Goal: Task Accomplishment & Management: Manage account settings

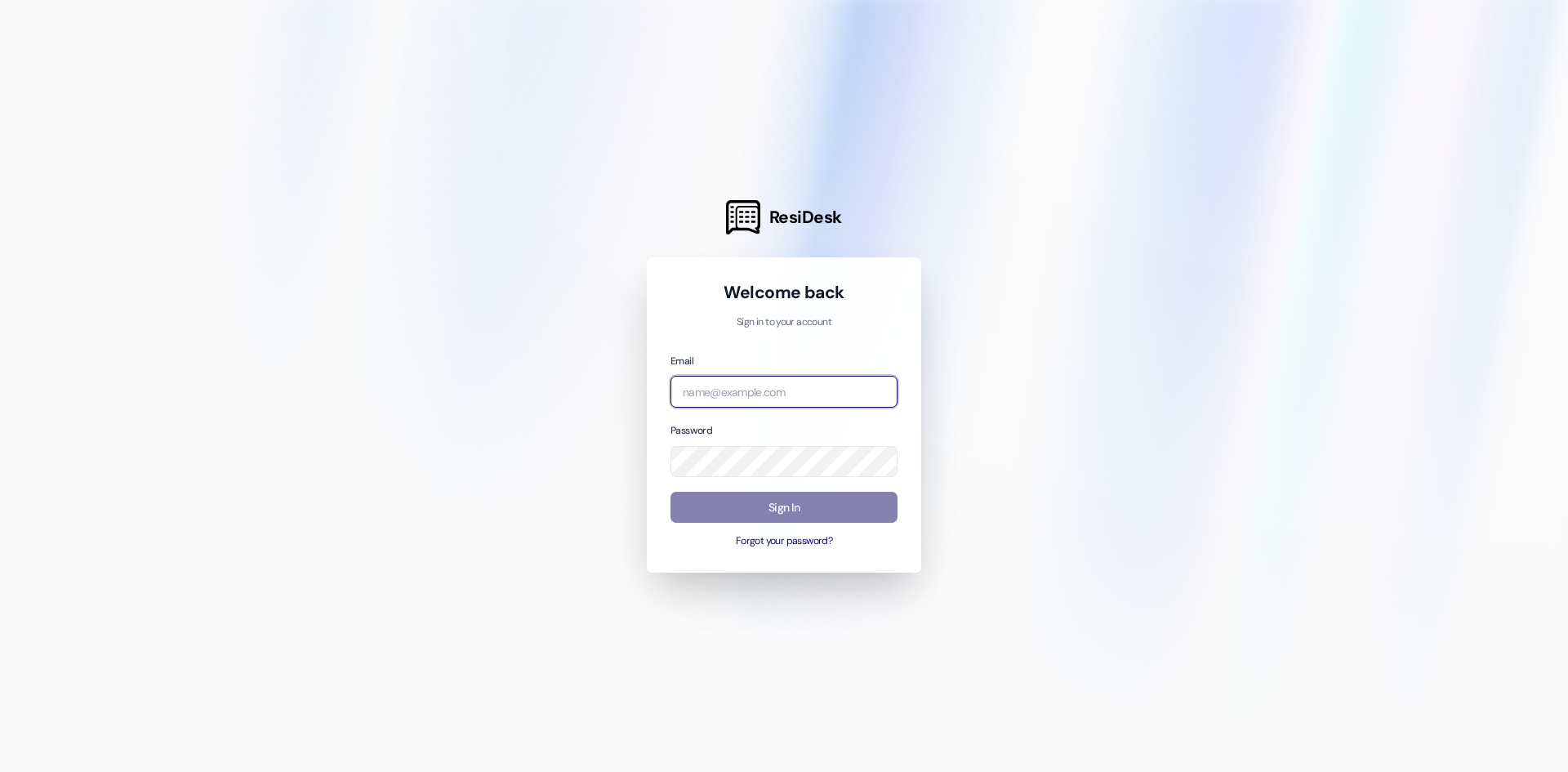
click at [832, 381] on input "email" at bounding box center [784, 392] width 227 height 32
click at [778, 553] on div "Welcome back Sign in to your account Email Password Sign In Forgot your passwor…" at bounding box center [784, 414] width 275 height 316
click at [780, 547] on button "Forgot your password?" at bounding box center [784, 541] width 227 height 15
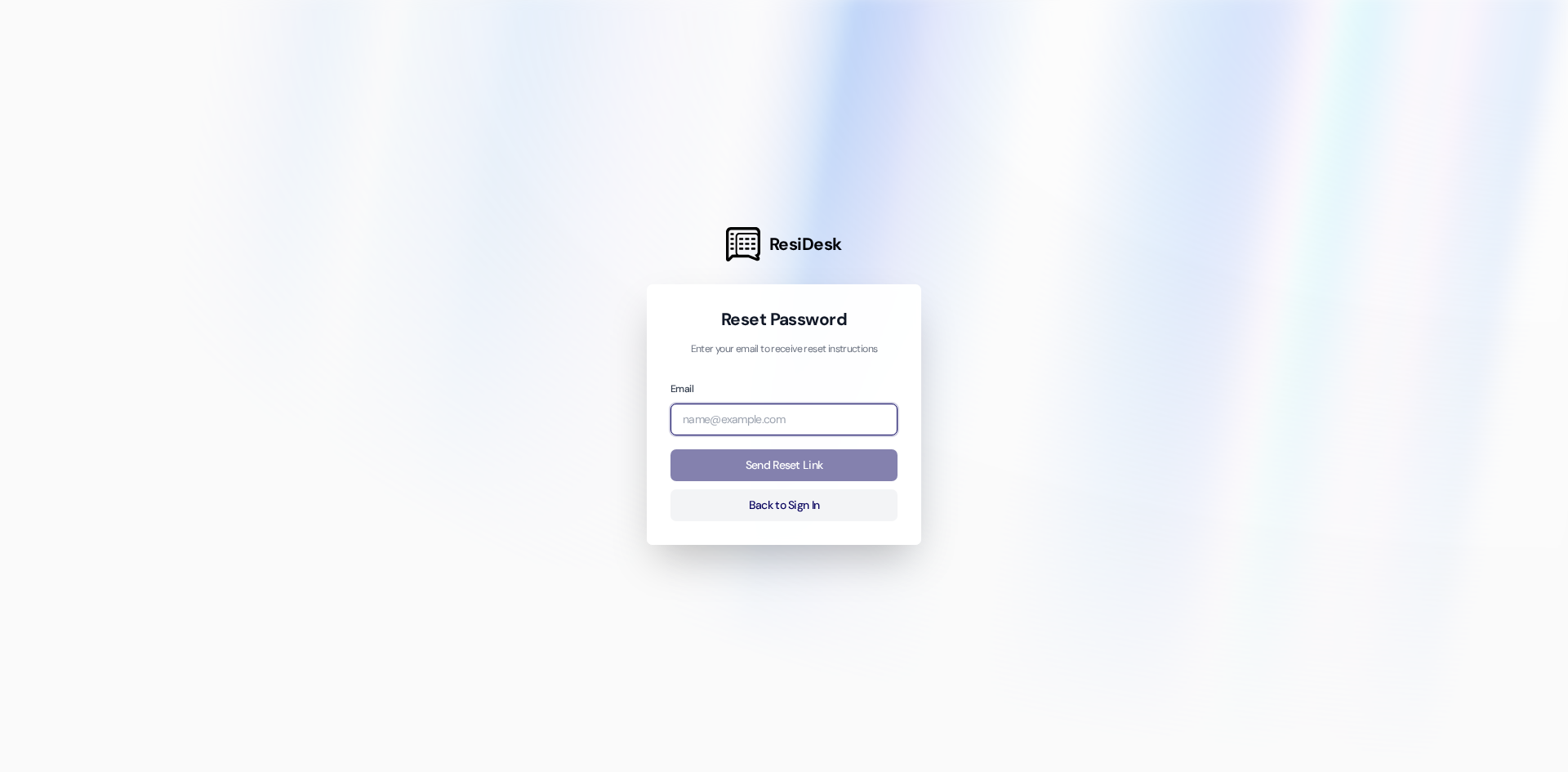
click at [752, 415] on input "email" at bounding box center [784, 419] width 227 height 32
type input "[EMAIL_ADDRESS][DOMAIN_NAME]"
click at [670, 450] on button "Send Reset Link" at bounding box center [784, 465] width 227 height 32
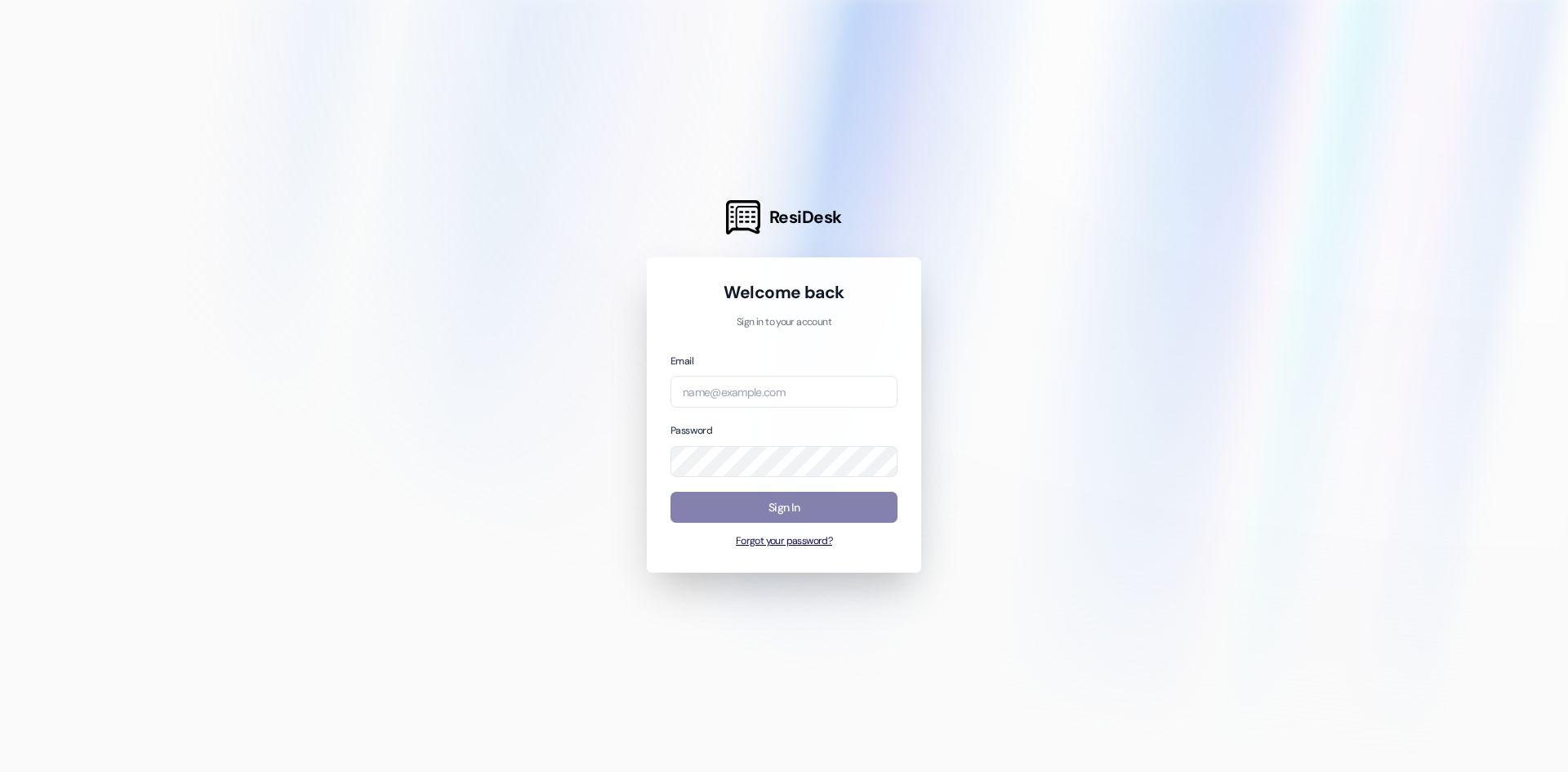
click at [773, 536] on button "Forgot your password?" at bounding box center [784, 541] width 227 height 15
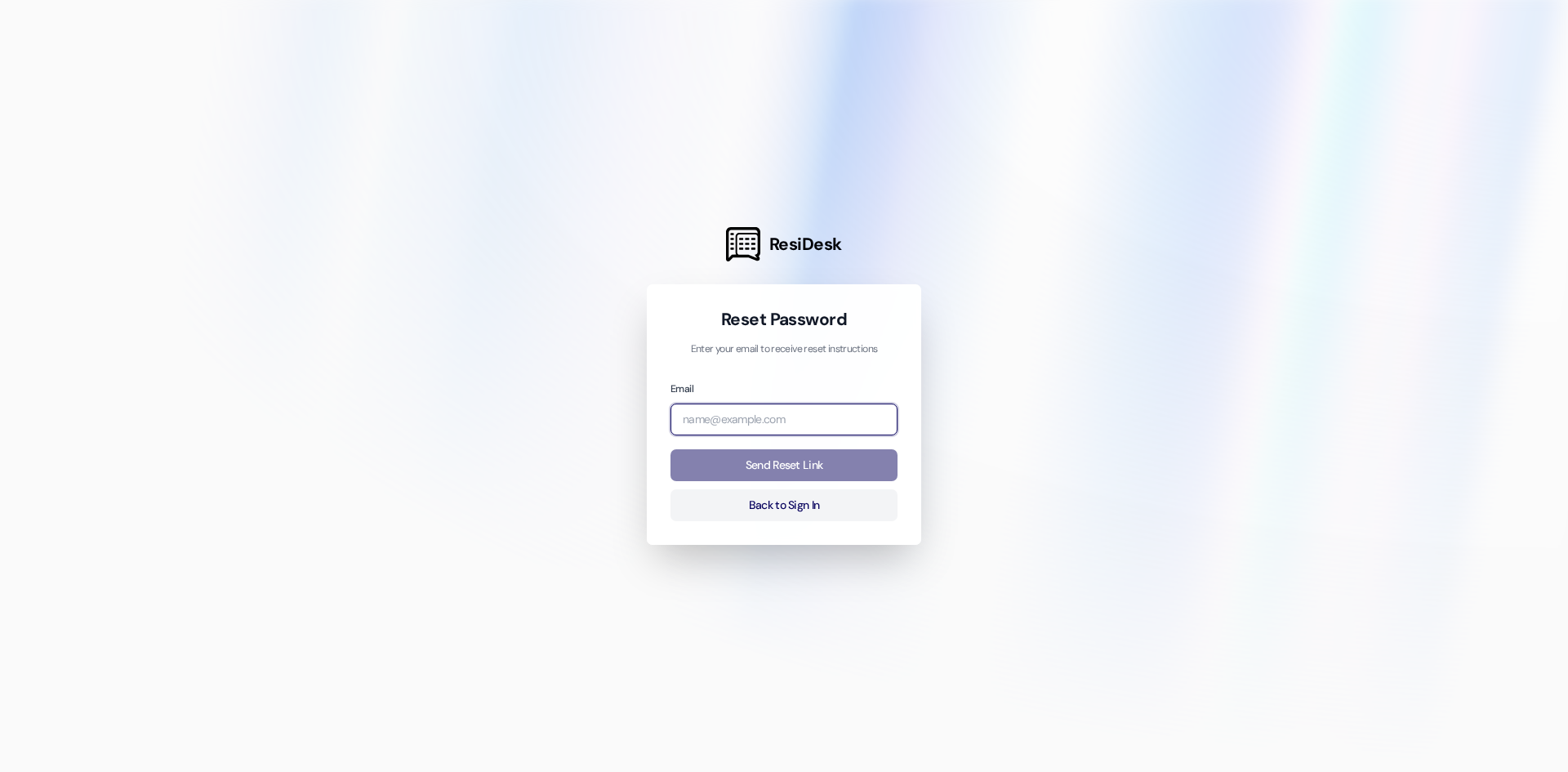
click at [762, 411] on input "email" at bounding box center [784, 419] width 227 height 32
type input "[EMAIL_ADDRESS][DOMAIN_NAME]"
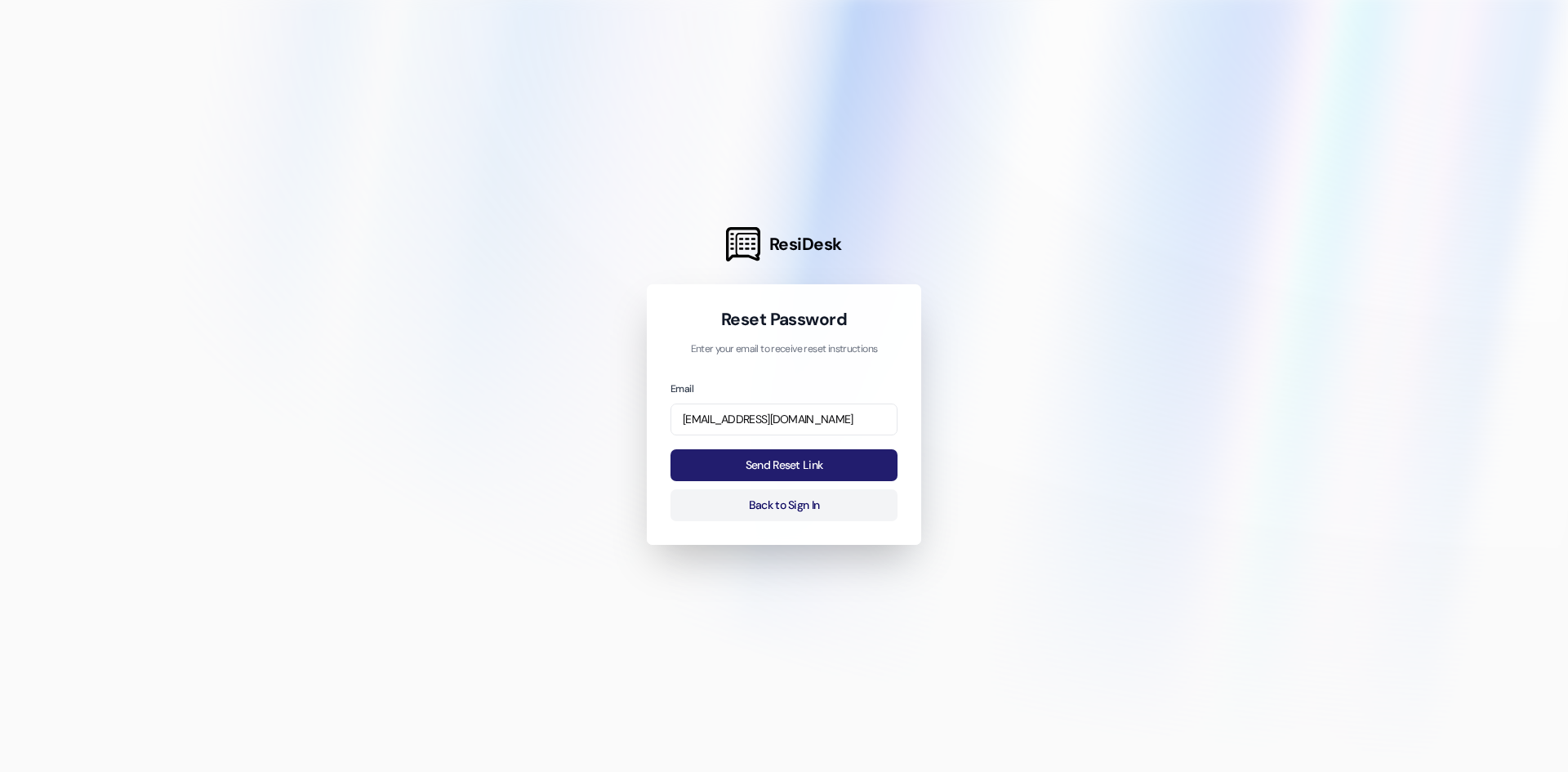
click at [812, 461] on button "Send Reset Link" at bounding box center [784, 465] width 227 height 32
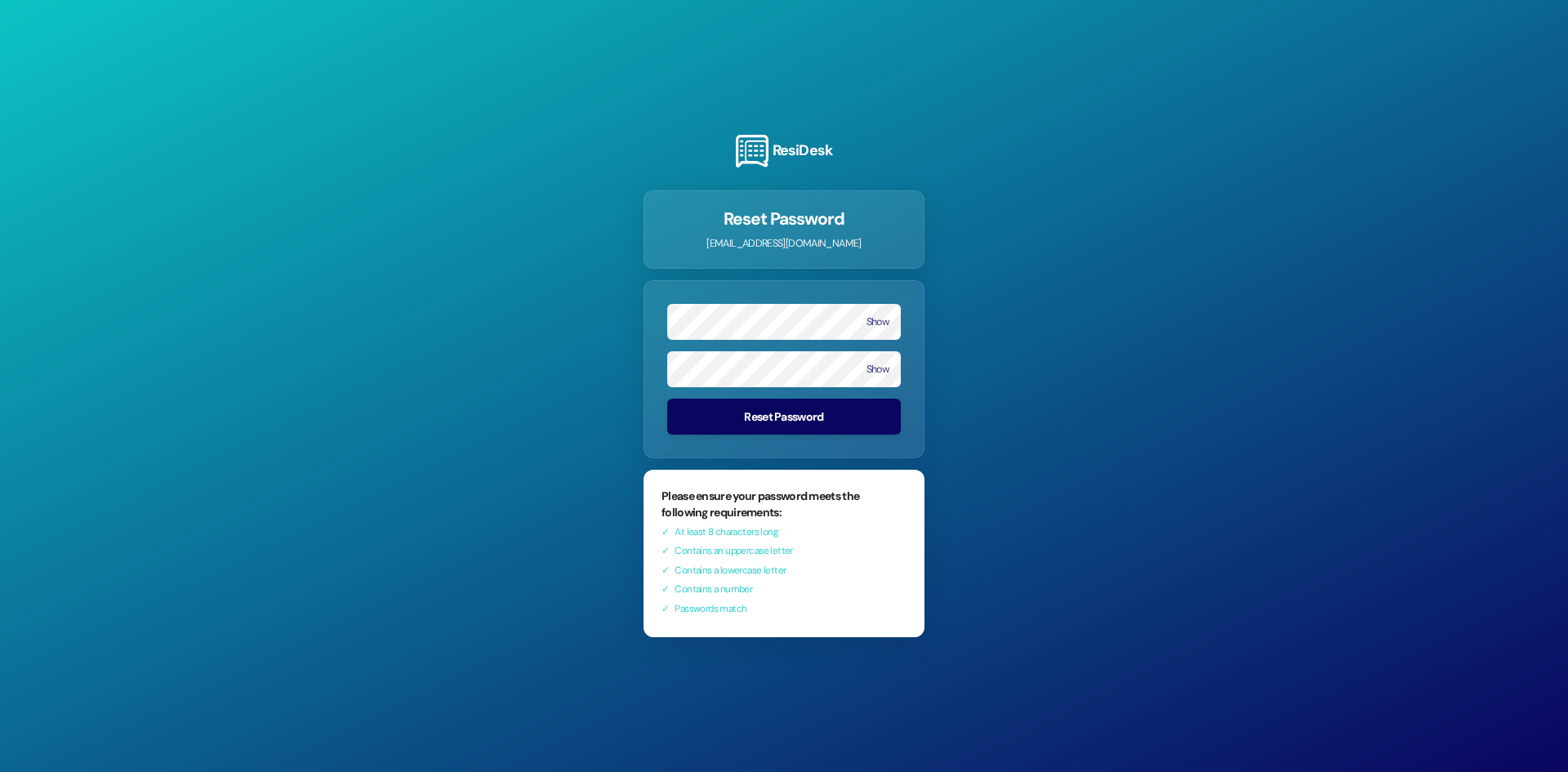
click at [800, 419] on button "Reset Password" at bounding box center [784, 416] width 233 height 36
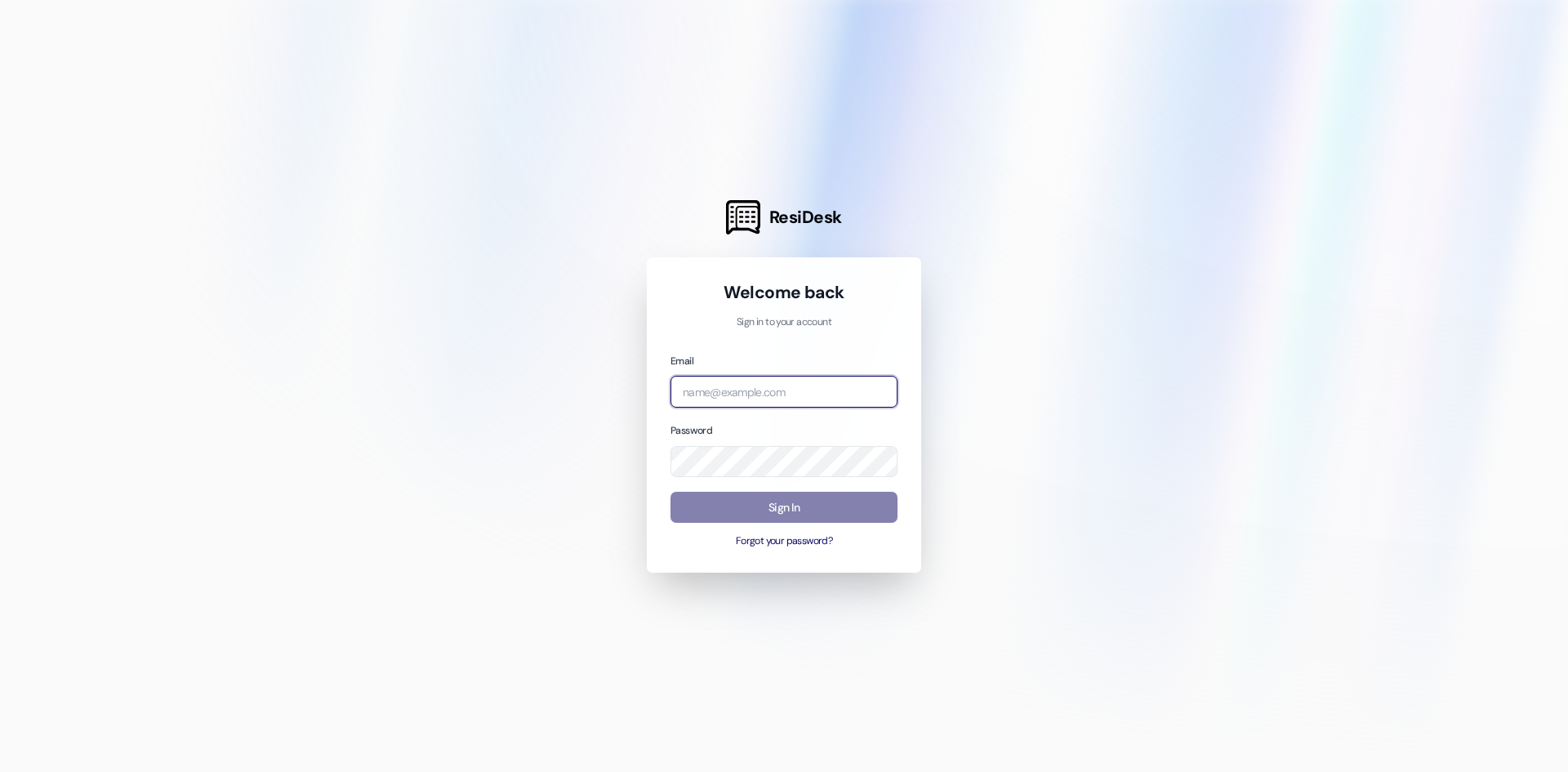
click at [785, 389] on input "email" at bounding box center [784, 392] width 227 height 32
type input "[EMAIL_ADDRESS][DOMAIN_NAME]"
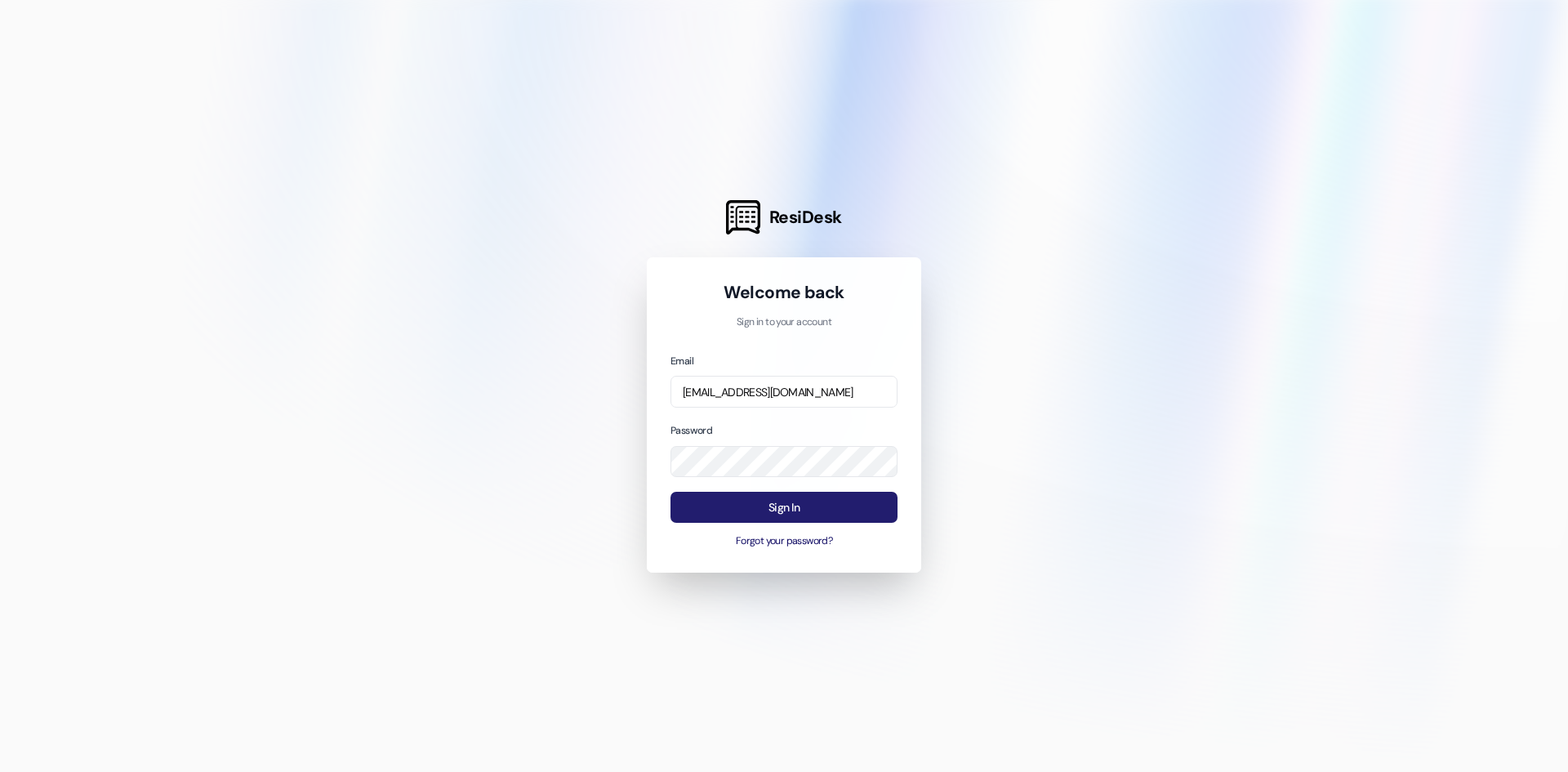
click at [745, 511] on button "Sign In" at bounding box center [784, 507] width 227 height 32
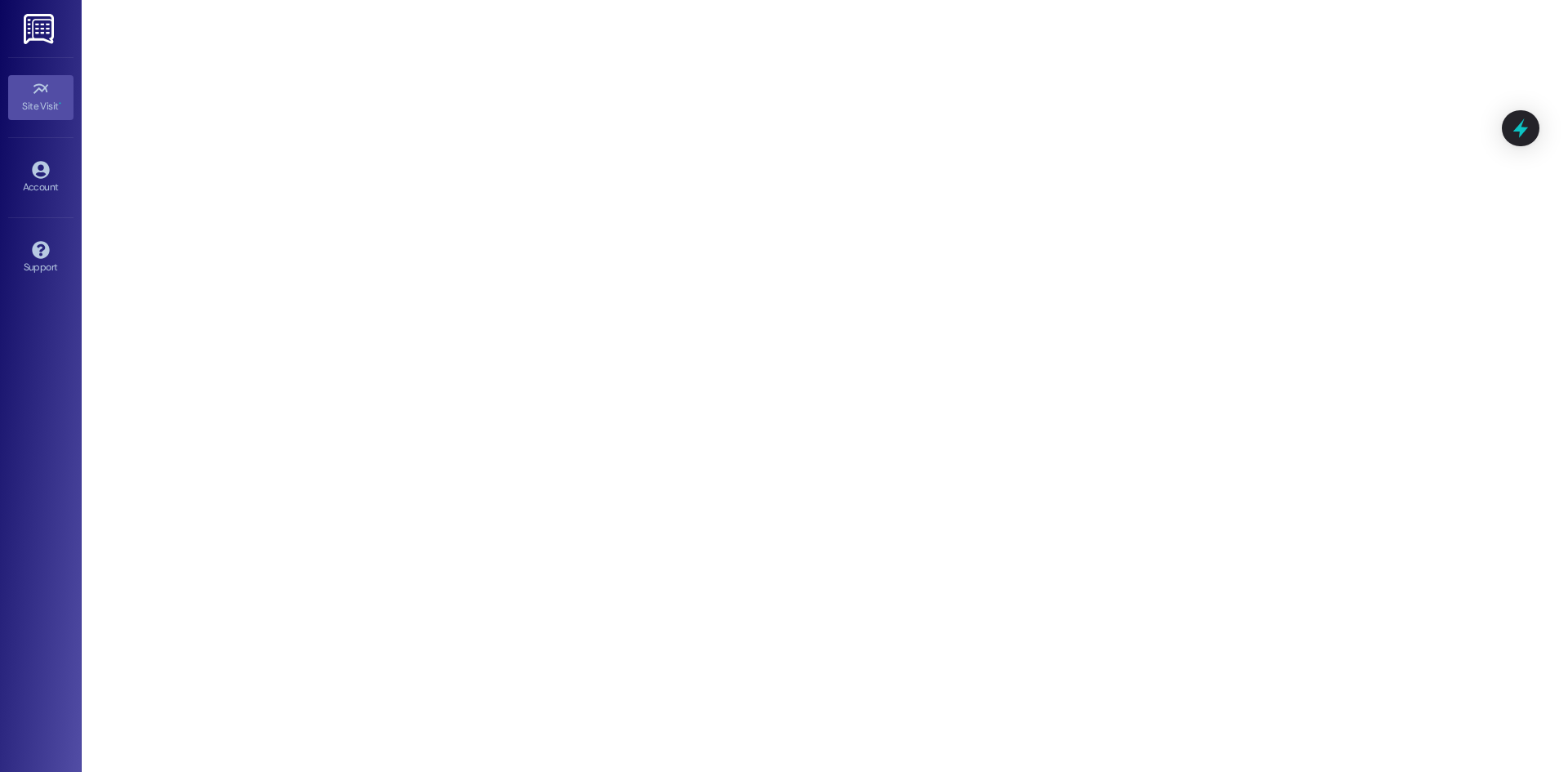
click at [48, 94] on icon at bounding box center [41, 89] width 18 height 18
click at [25, 179] on div "Account" at bounding box center [41, 187] width 82 height 17
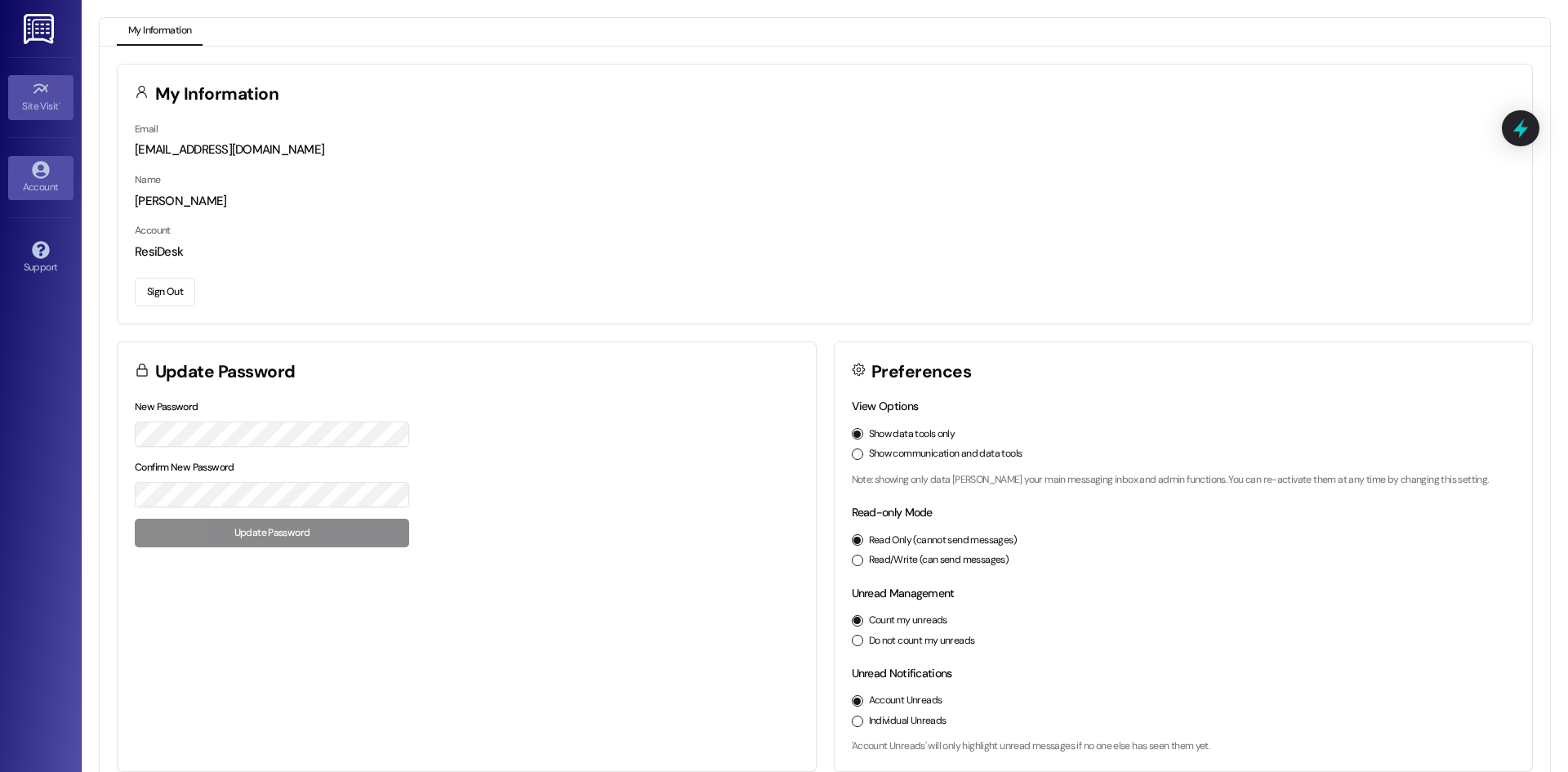
click at [32, 94] on icon at bounding box center [41, 89] width 18 height 18
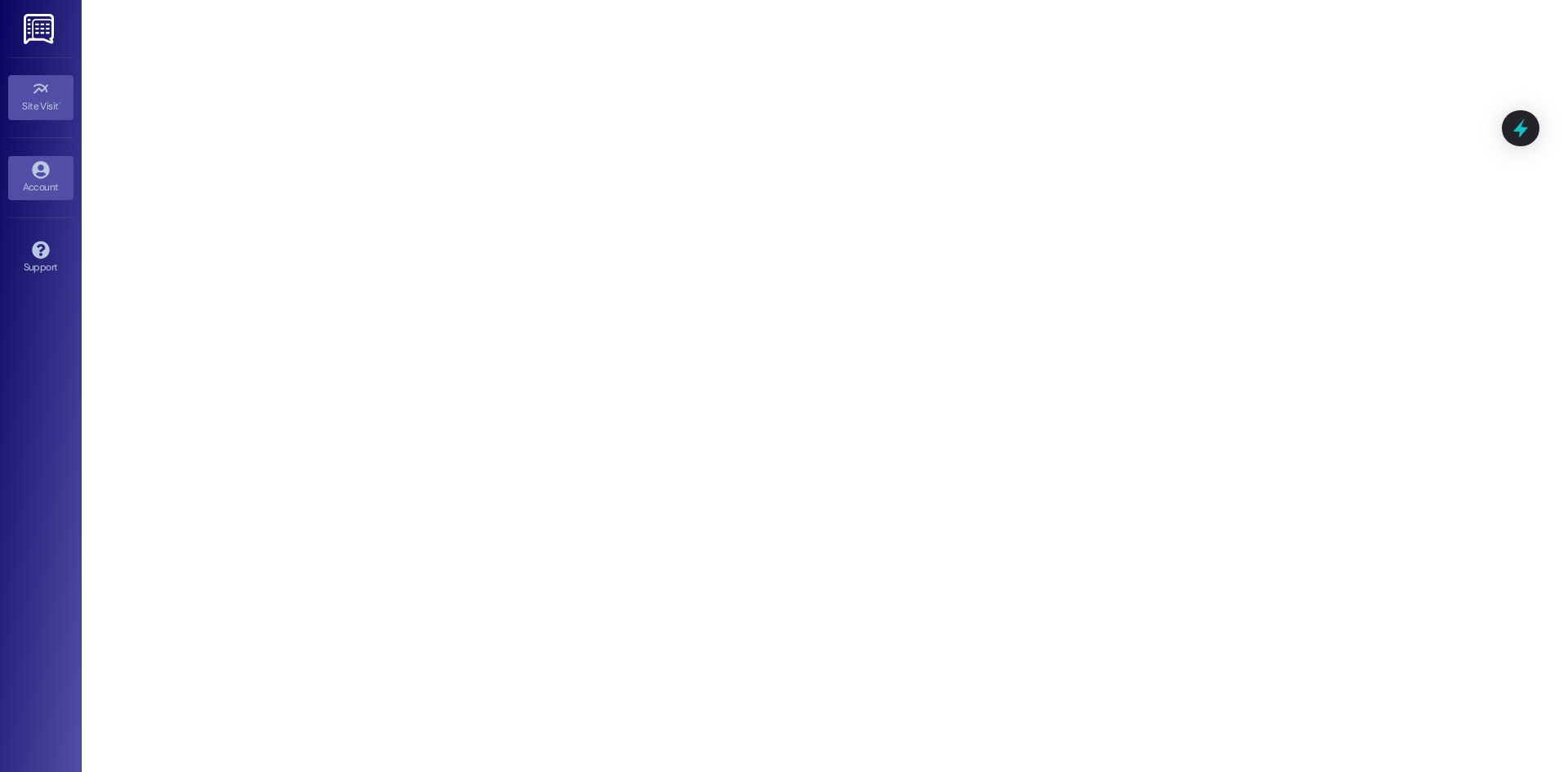
click at [12, 179] on div "Account" at bounding box center [41, 187] width 82 height 17
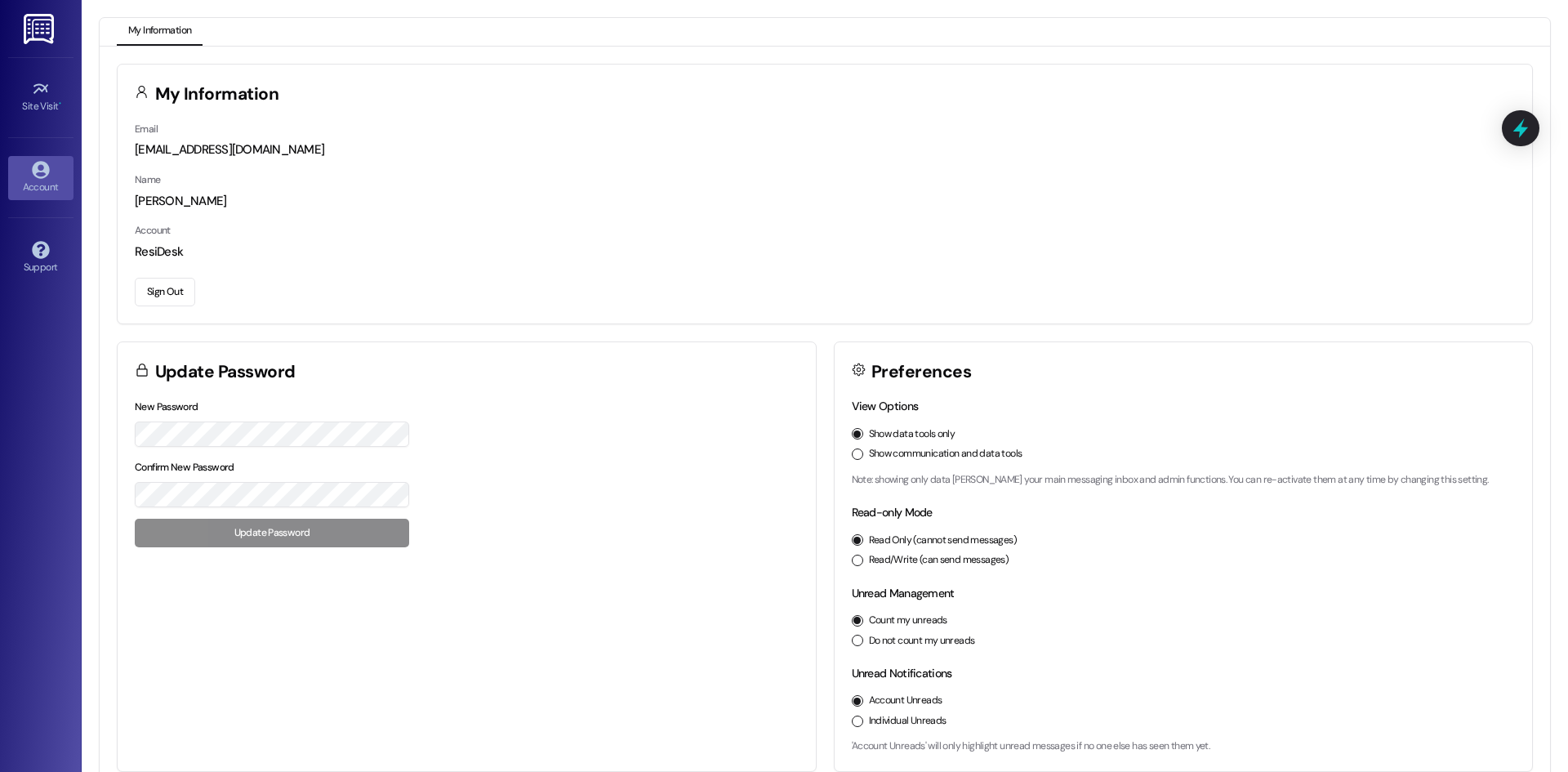
click at [811, 232] on div "Account ResiDesk" at bounding box center [825, 241] width 1380 height 39
